Goal: Navigation & Orientation: Go to known website

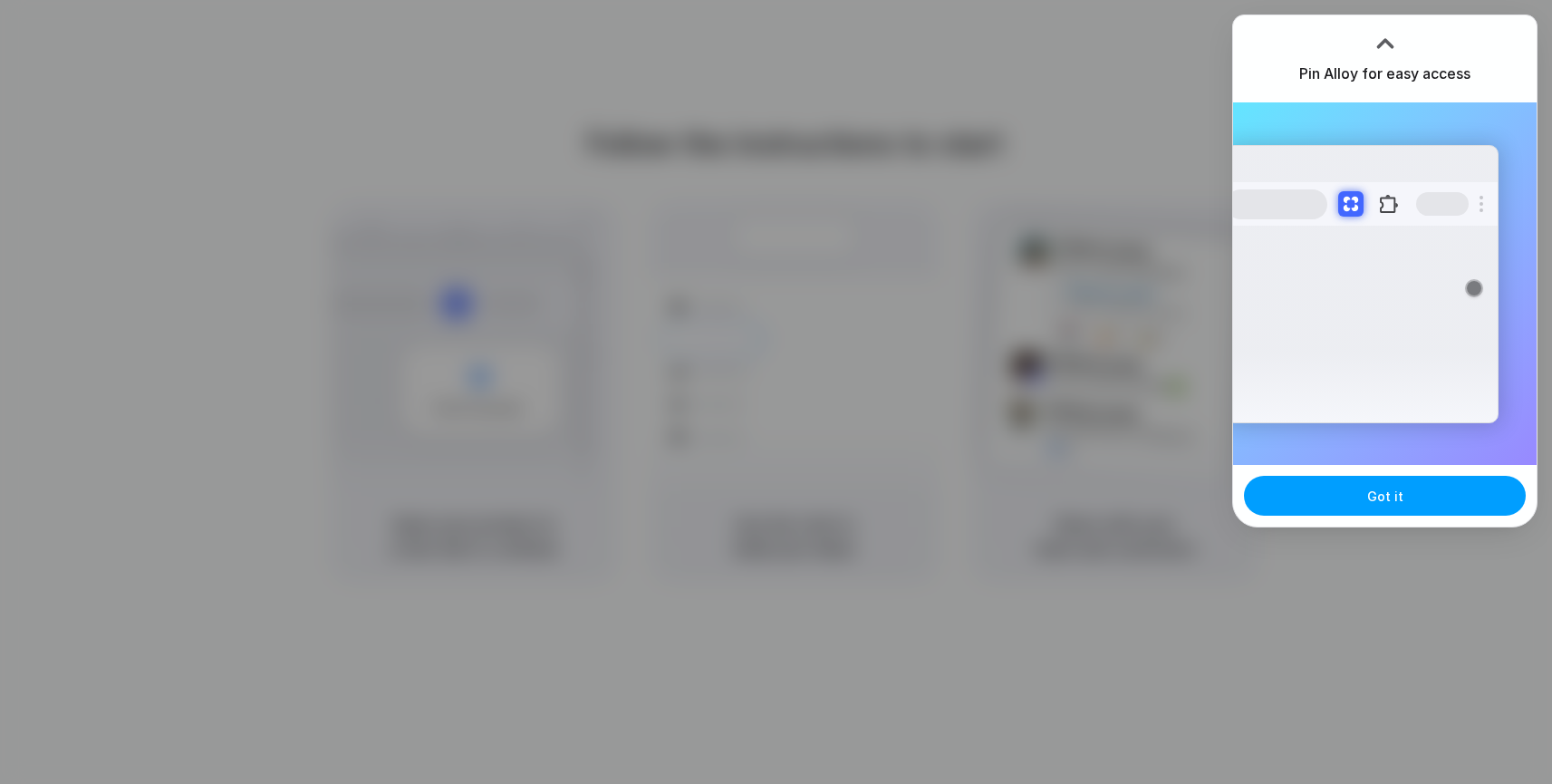
click at [1349, 512] on button "Got it" at bounding box center [1385, 495] width 282 height 39
